Goal: Register for event/course

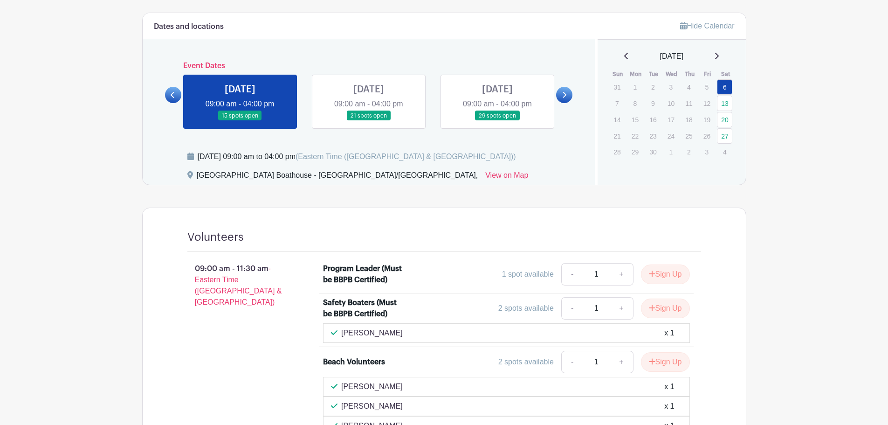
scroll to position [326, 0]
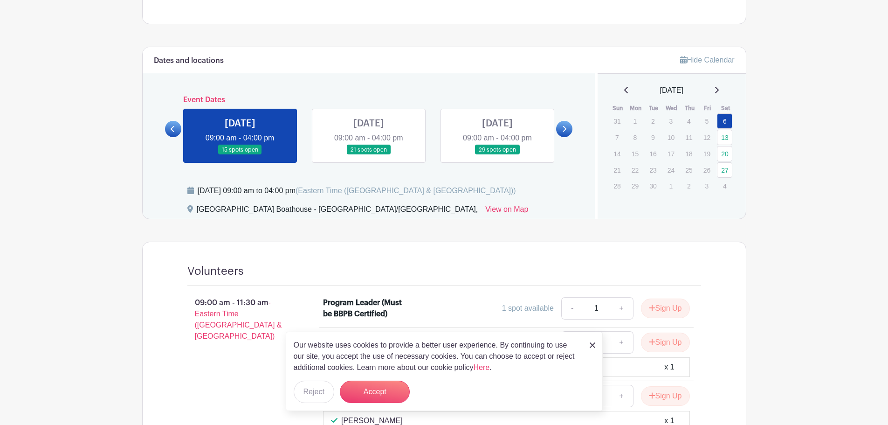
click at [175, 129] on icon at bounding box center [173, 128] width 4 height 7
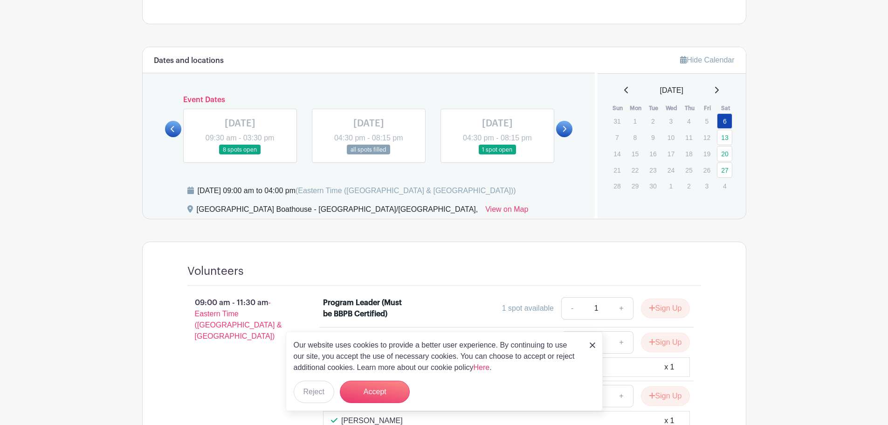
click at [497, 155] on link at bounding box center [497, 155] width 0 height 0
click at [311, 390] on button "Reject" at bounding box center [314, 391] width 41 height 22
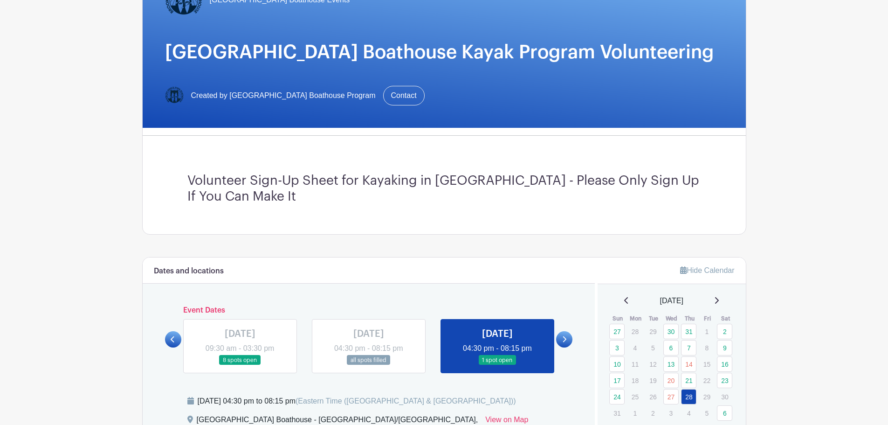
scroll to position [233, 0]
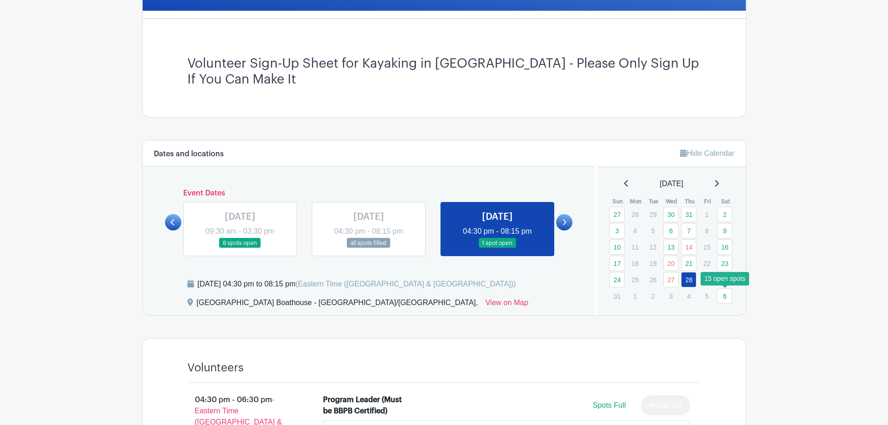
click at [724, 297] on link "6" at bounding box center [724, 295] width 15 height 15
